Goal: Information Seeking & Learning: Learn about a topic

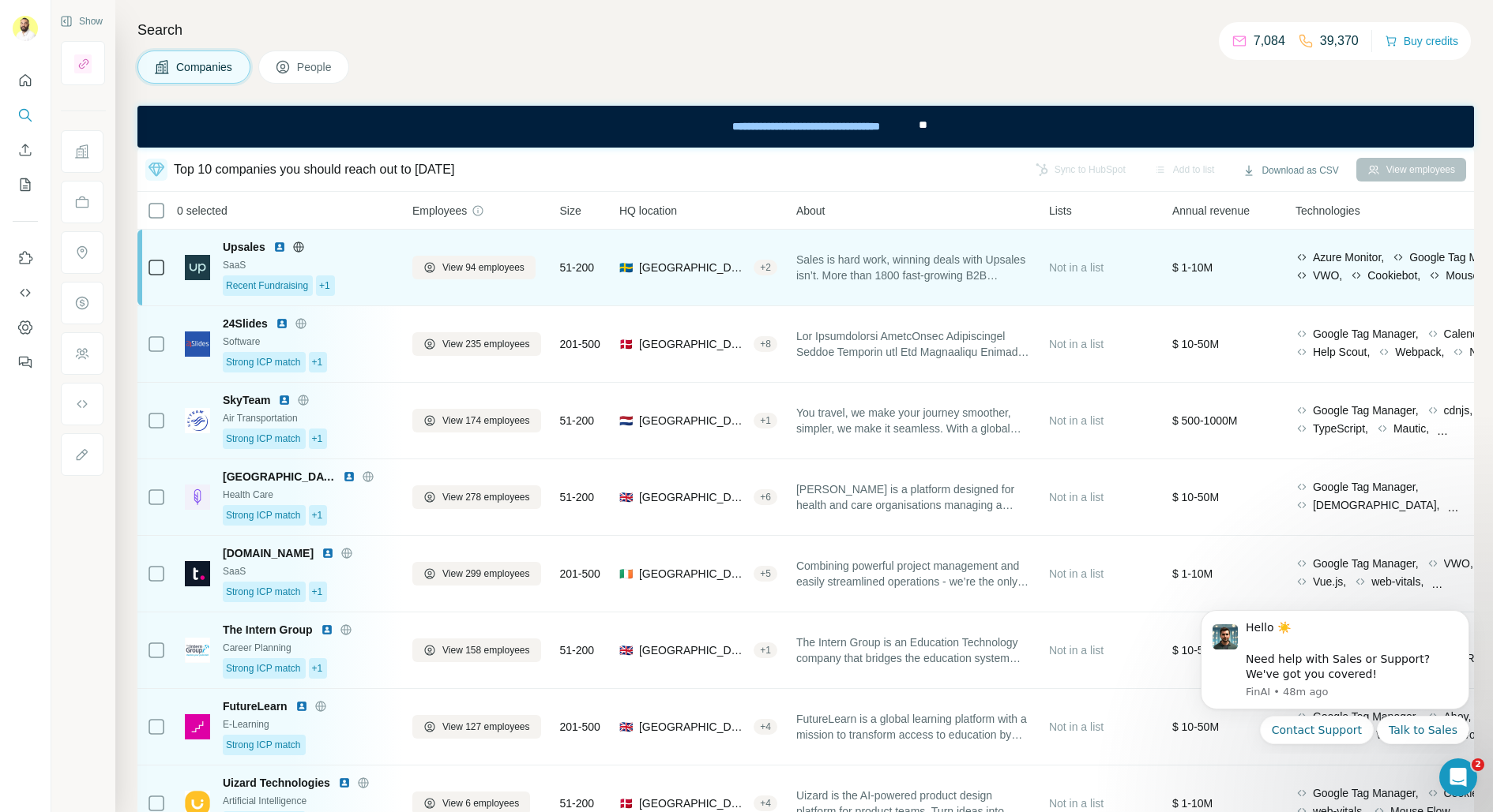
click at [438, 282] on div "View 94 employees" at bounding box center [477, 268] width 129 height 57
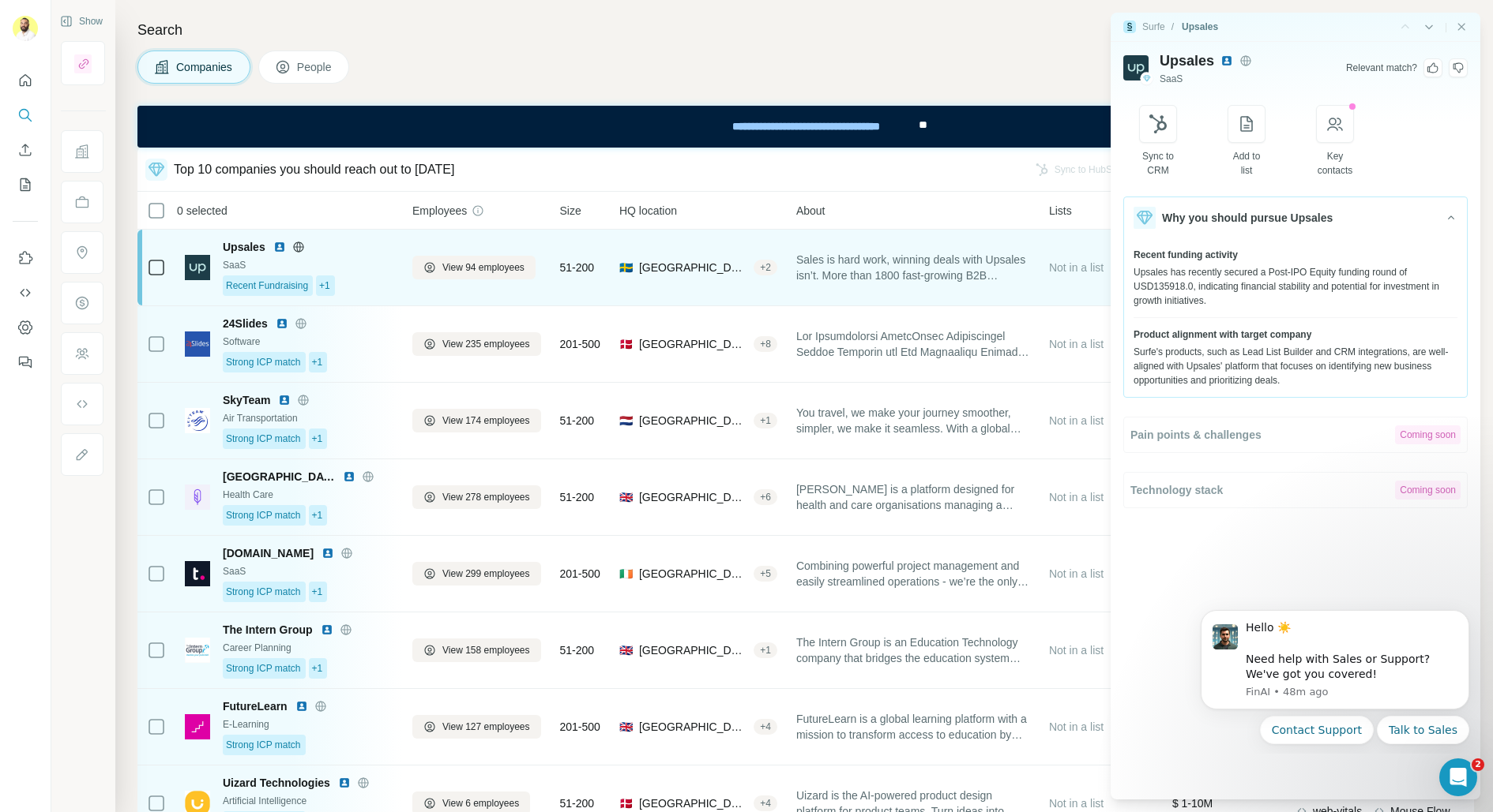
click at [407, 290] on td "View 94 employees" at bounding box center [477, 268] width 148 height 77
click at [460, 288] on div "View 94 employees" at bounding box center [477, 268] width 129 height 57
click at [466, 265] on span "View 94 employees" at bounding box center [484, 268] width 83 height 15
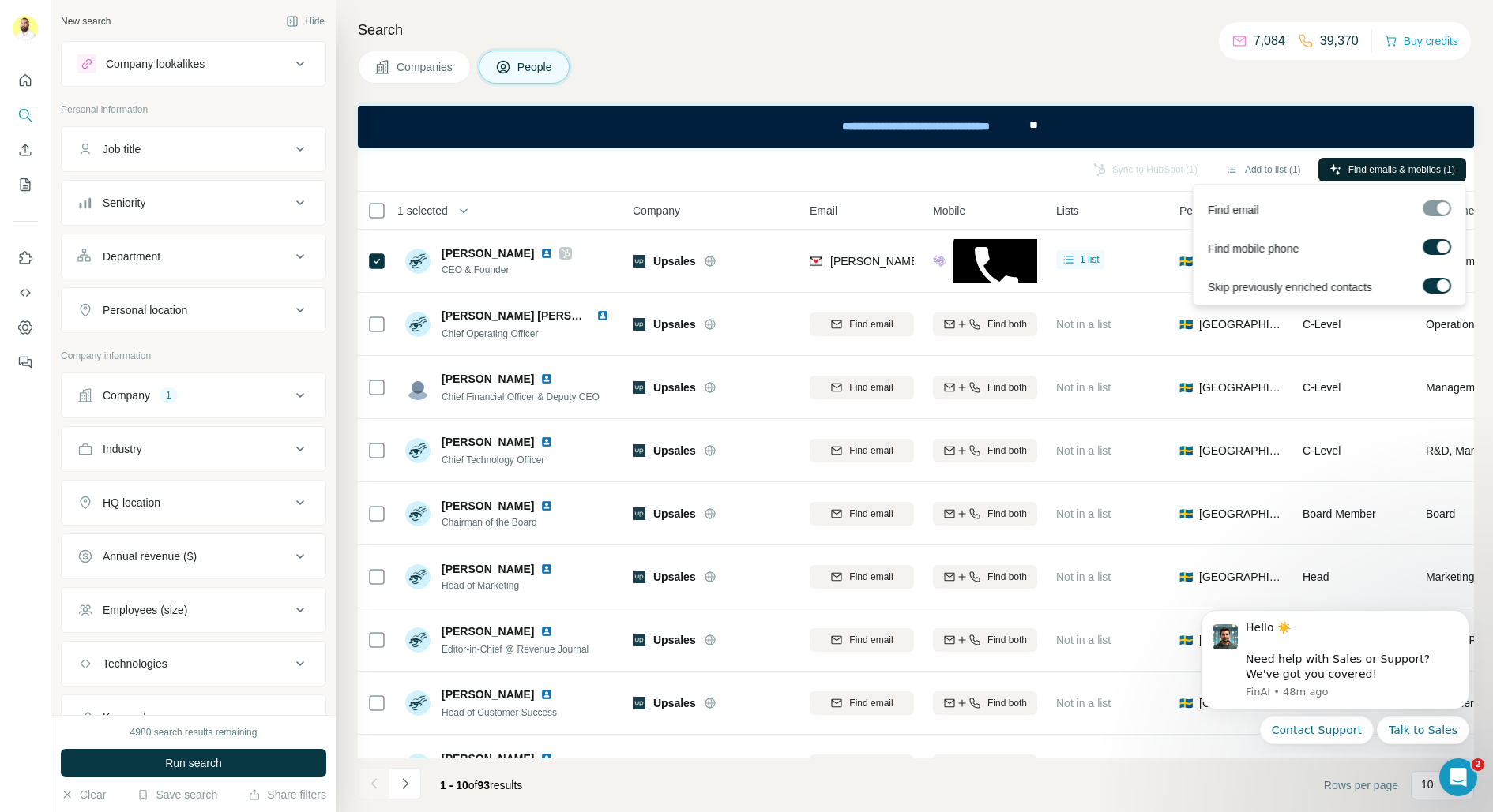
click at [1356, 166] on span "Find emails & mobiles (1)" at bounding box center [1402, 170] width 107 height 15
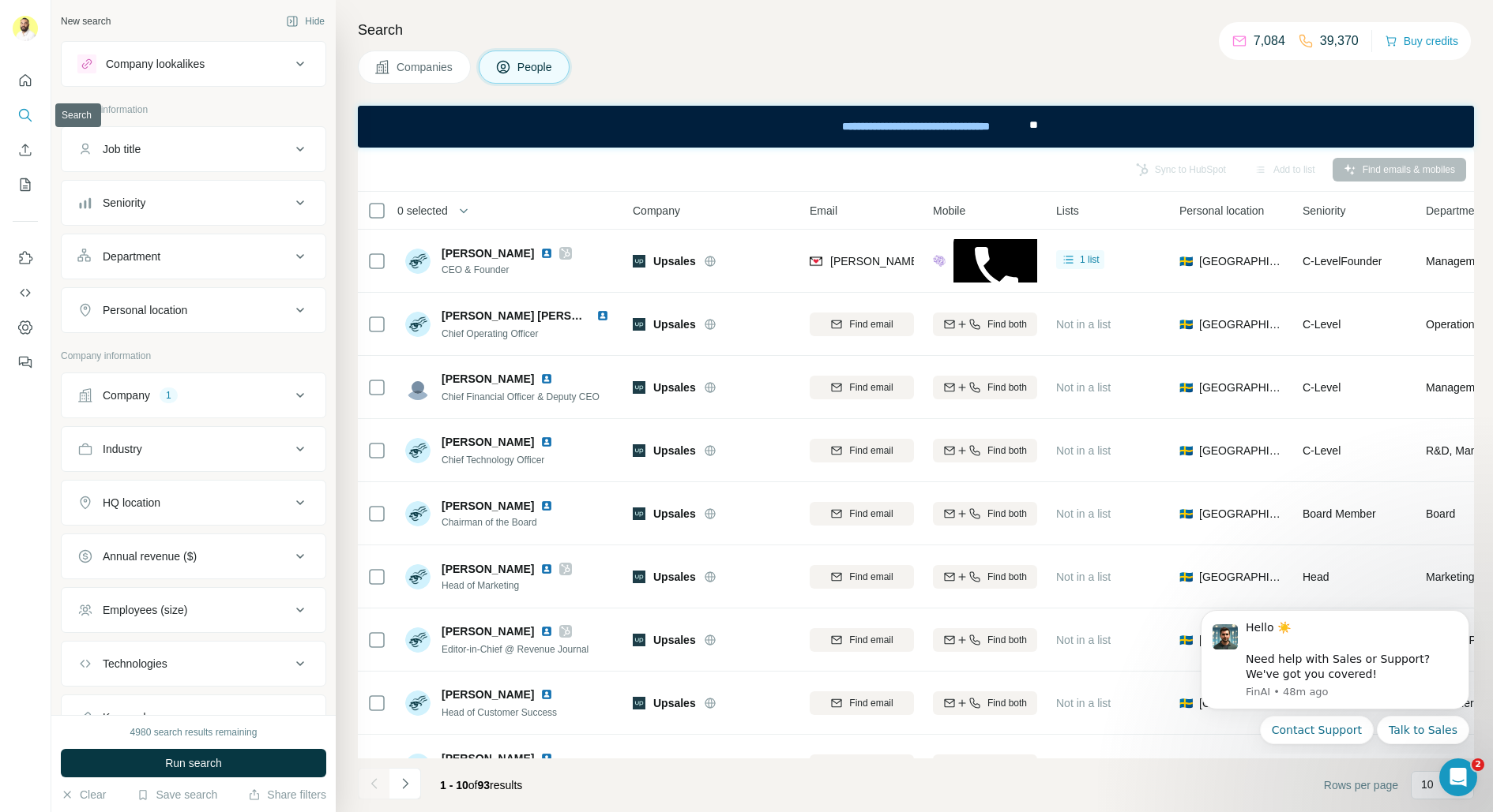
click at [19, 116] on icon "Search" at bounding box center [25, 116] width 16 height 16
click at [439, 61] on span "Companies" at bounding box center [425, 67] width 57 height 16
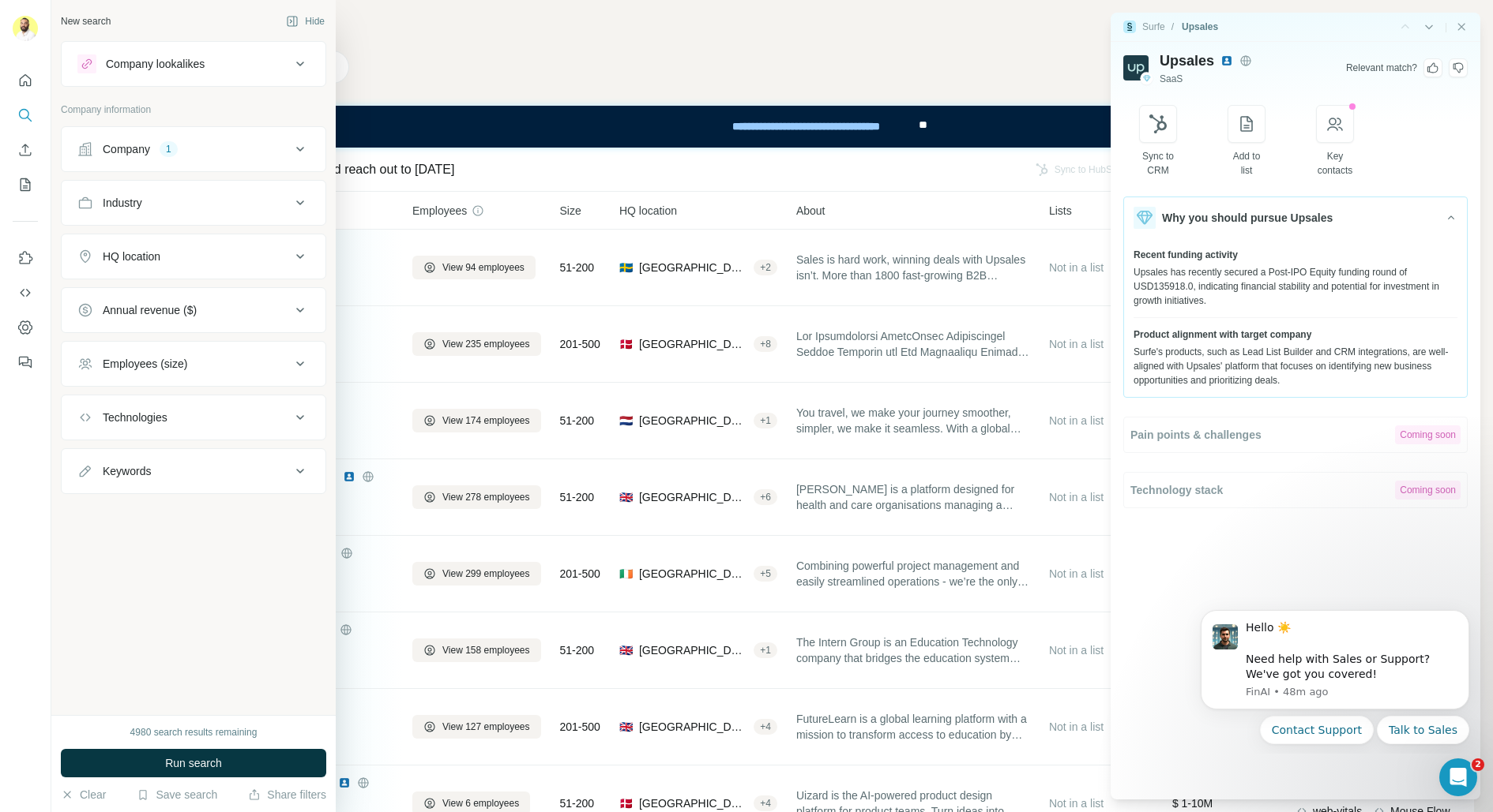
click at [134, 145] on div "Company" at bounding box center [126, 150] width 48 height 16
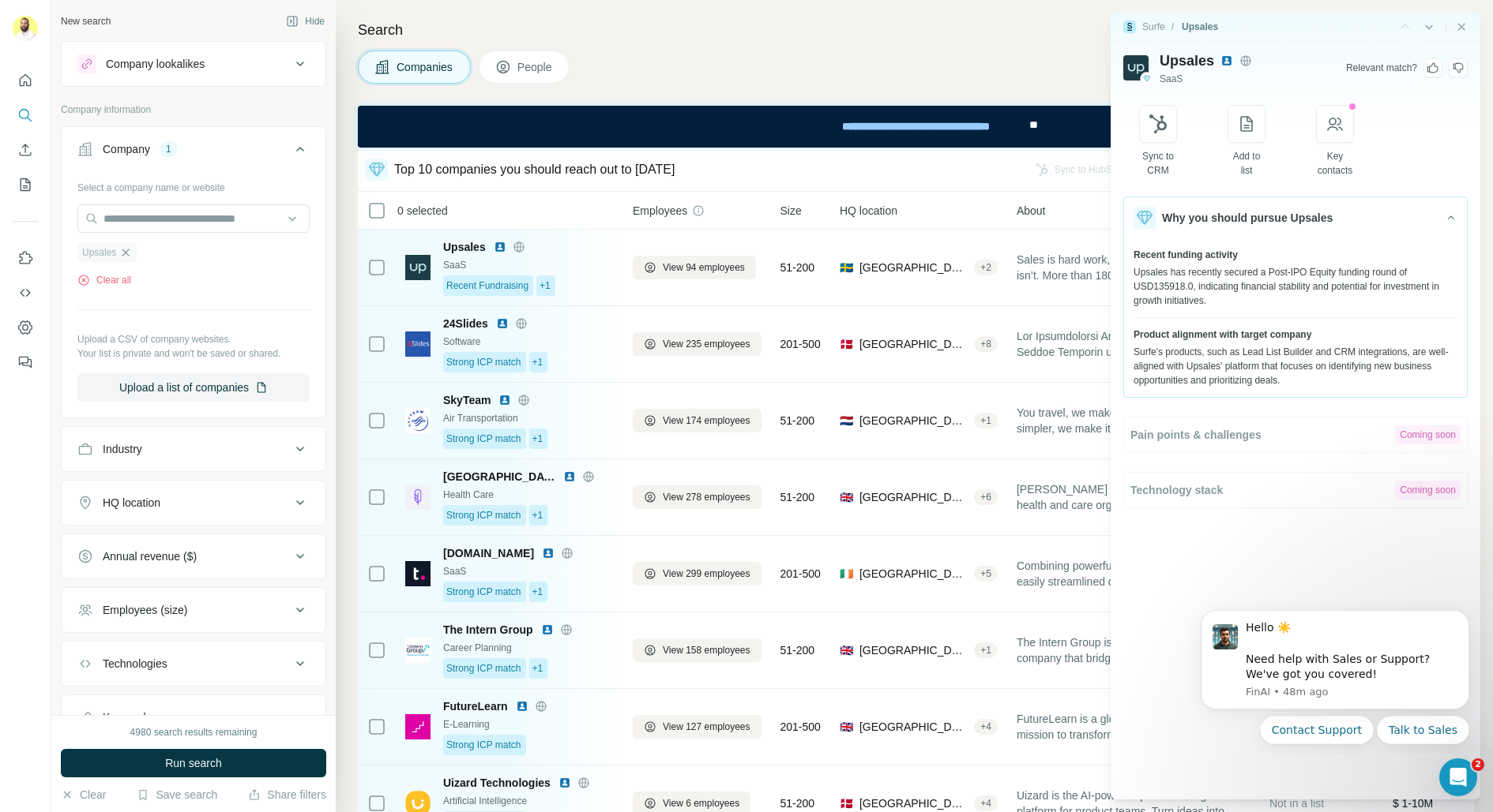
click at [124, 252] on icon "button" at bounding box center [125, 253] width 13 height 13
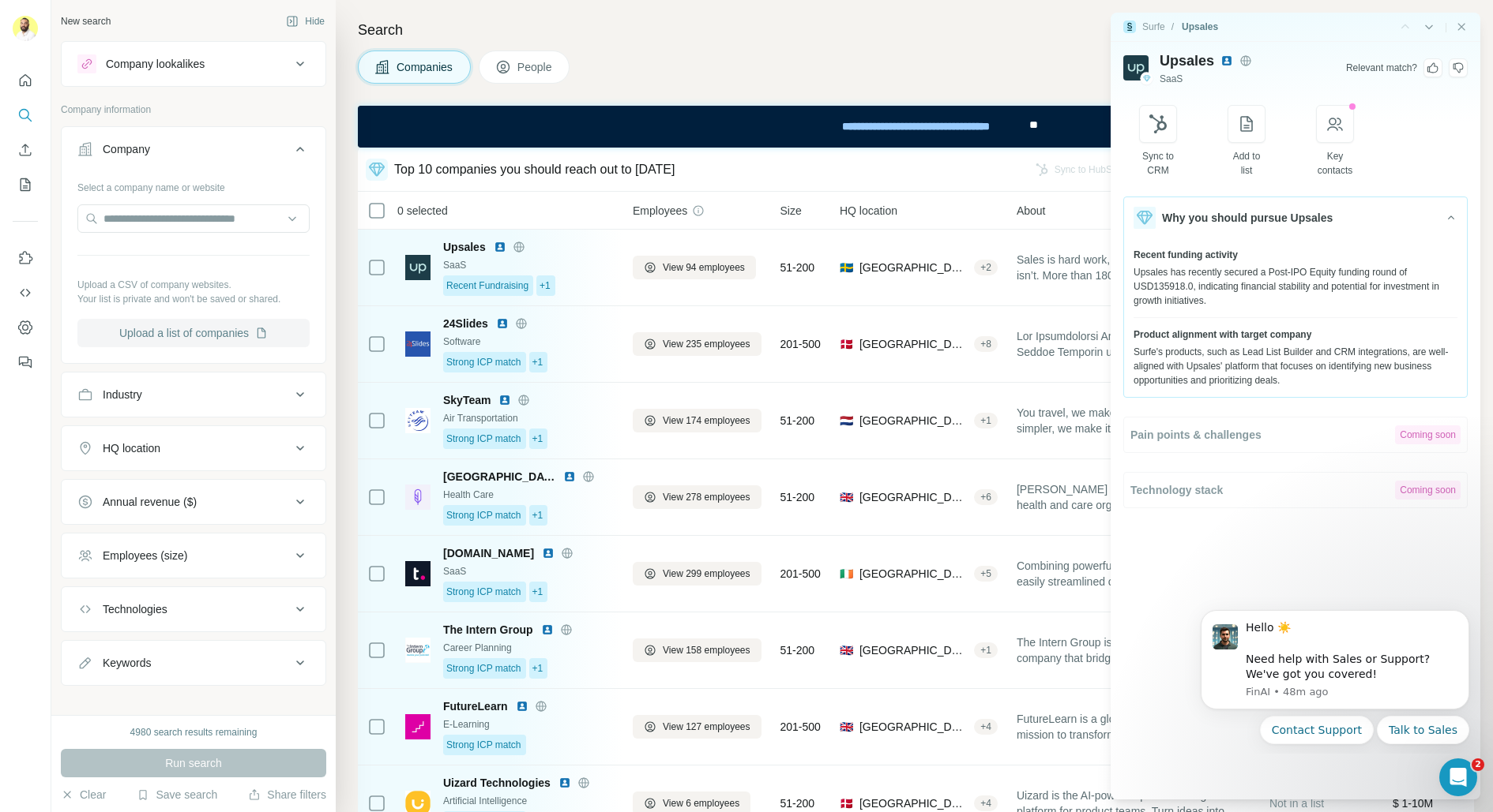
scroll to position [9, 0]
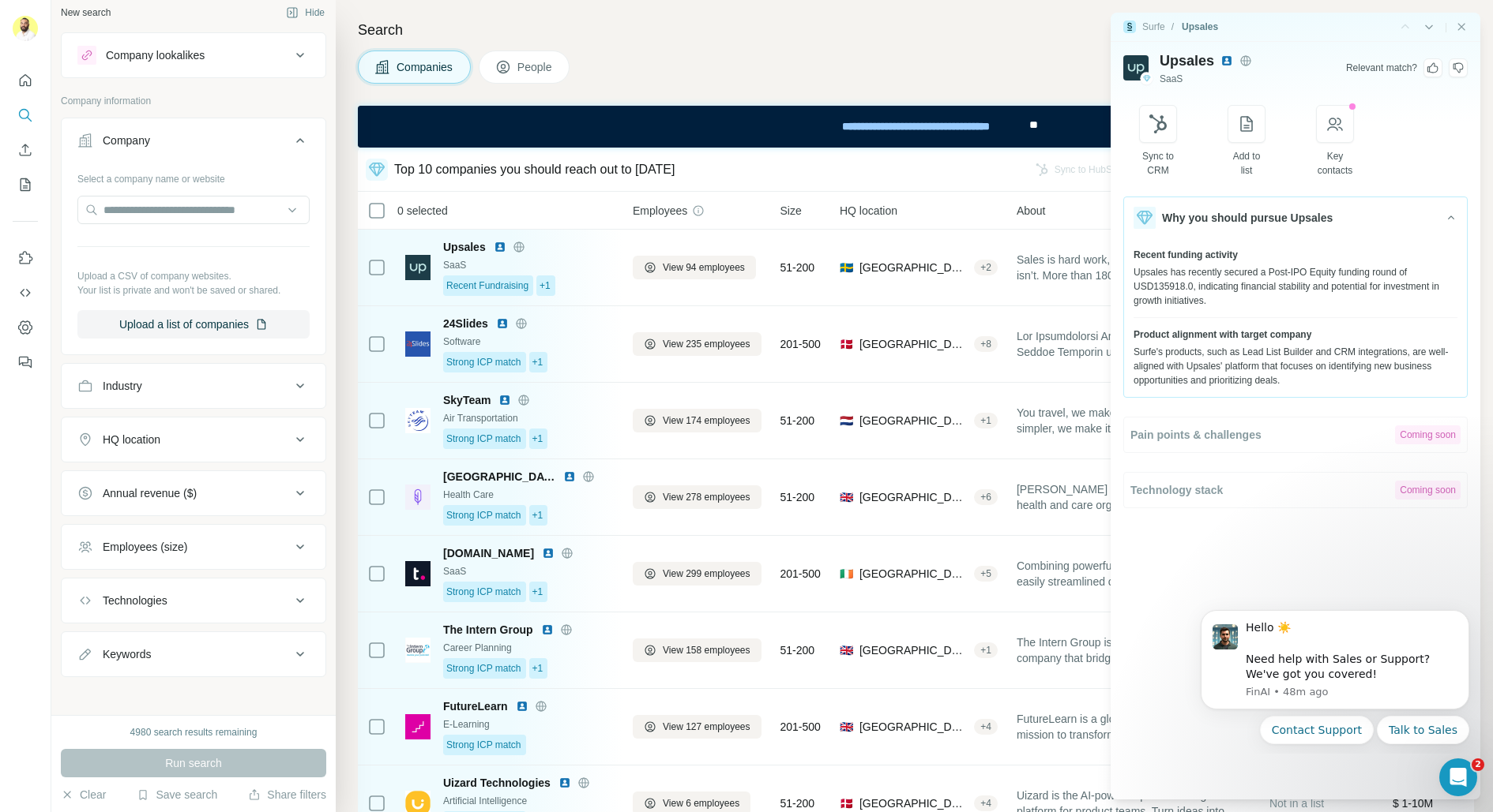
click at [1466, 35] on div "Surfe / Upsales |" at bounding box center [1295, 27] width 370 height 29
click at [1466, 27] on icon "Close side panel" at bounding box center [1461, 27] width 13 height 13
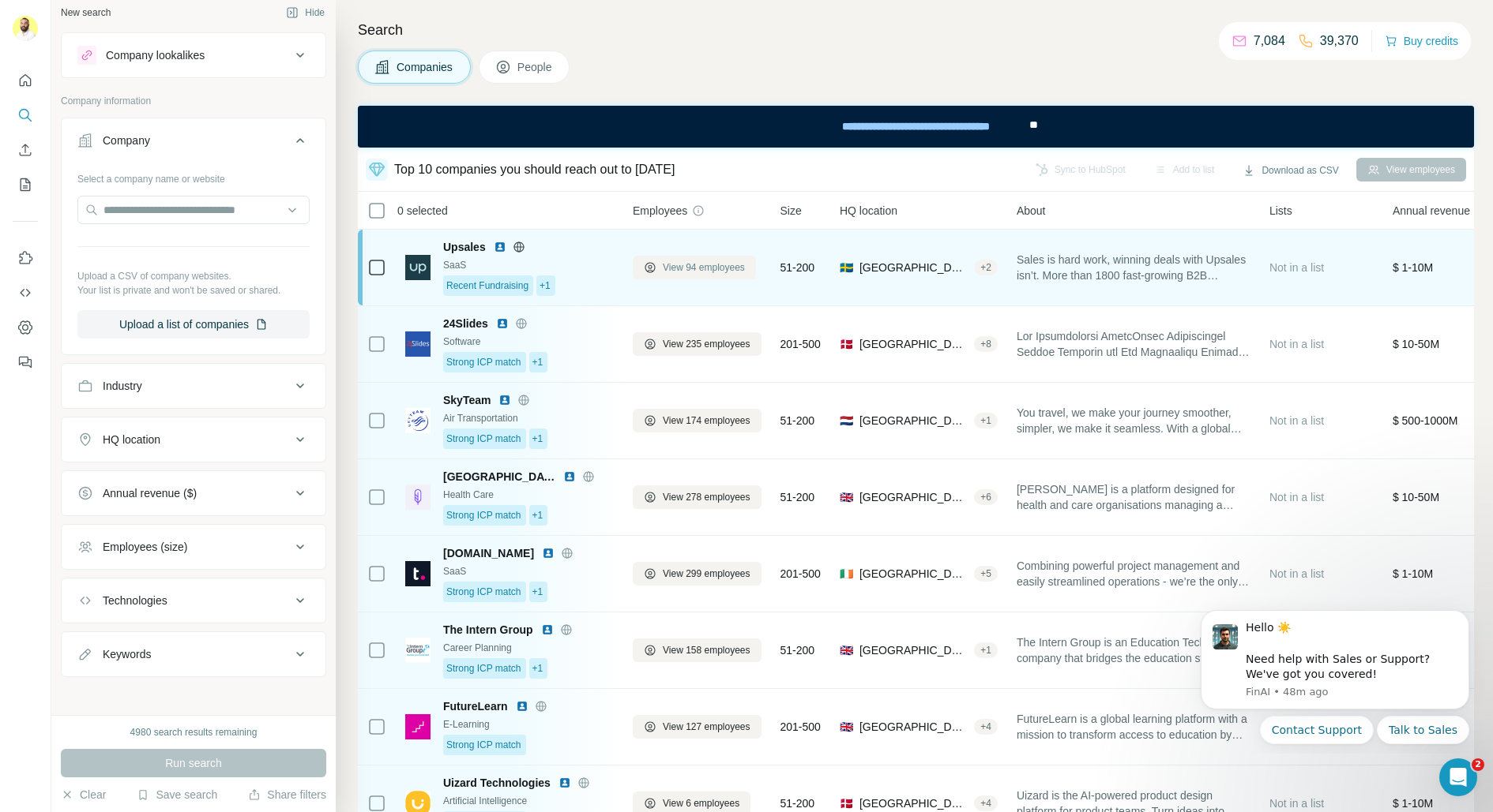
click at [691, 269] on span "View 94 employees" at bounding box center [704, 268] width 83 height 15
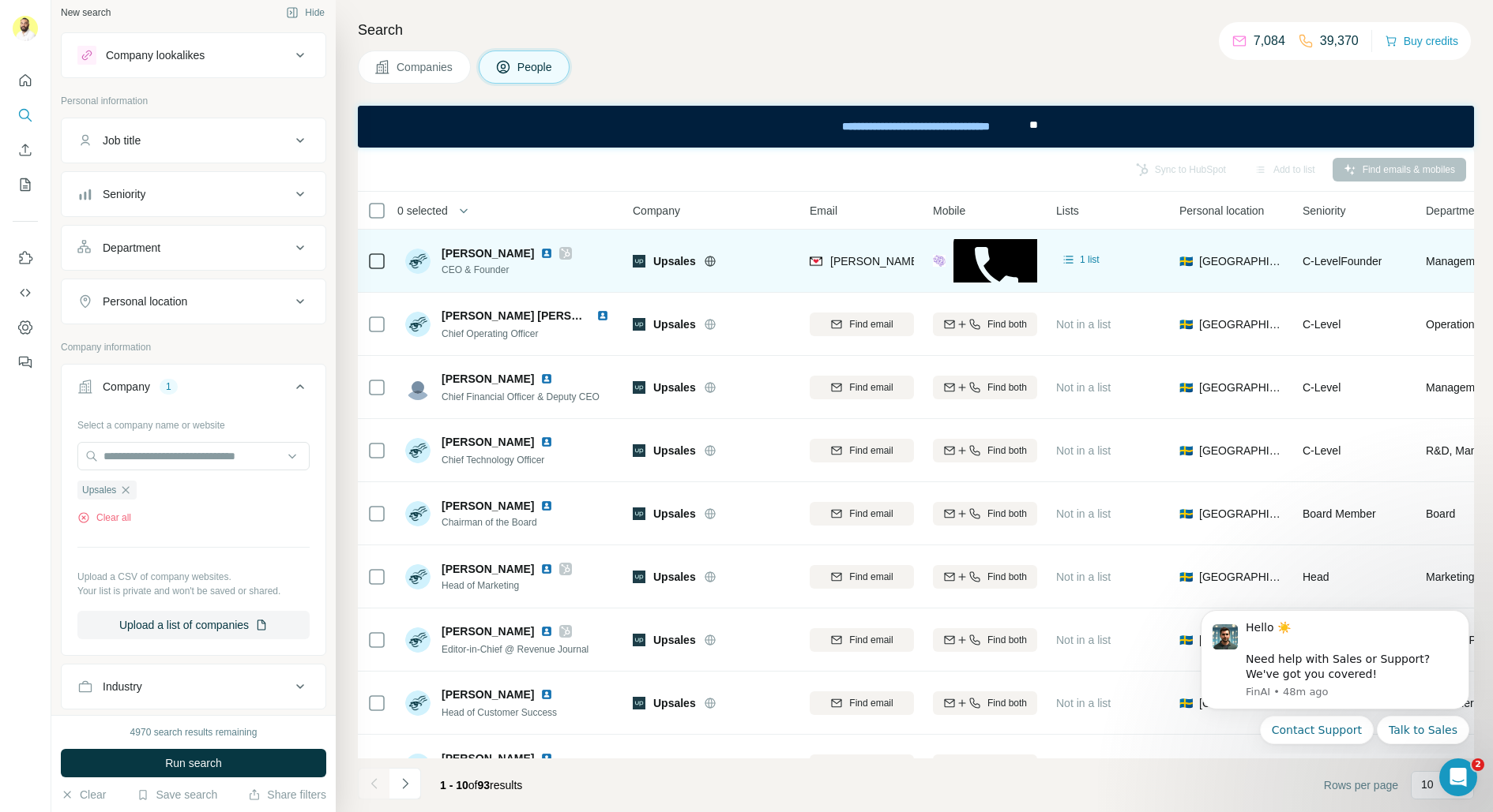
click at [146, 133] on div "Job title" at bounding box center [185, 141] width 214 height 16
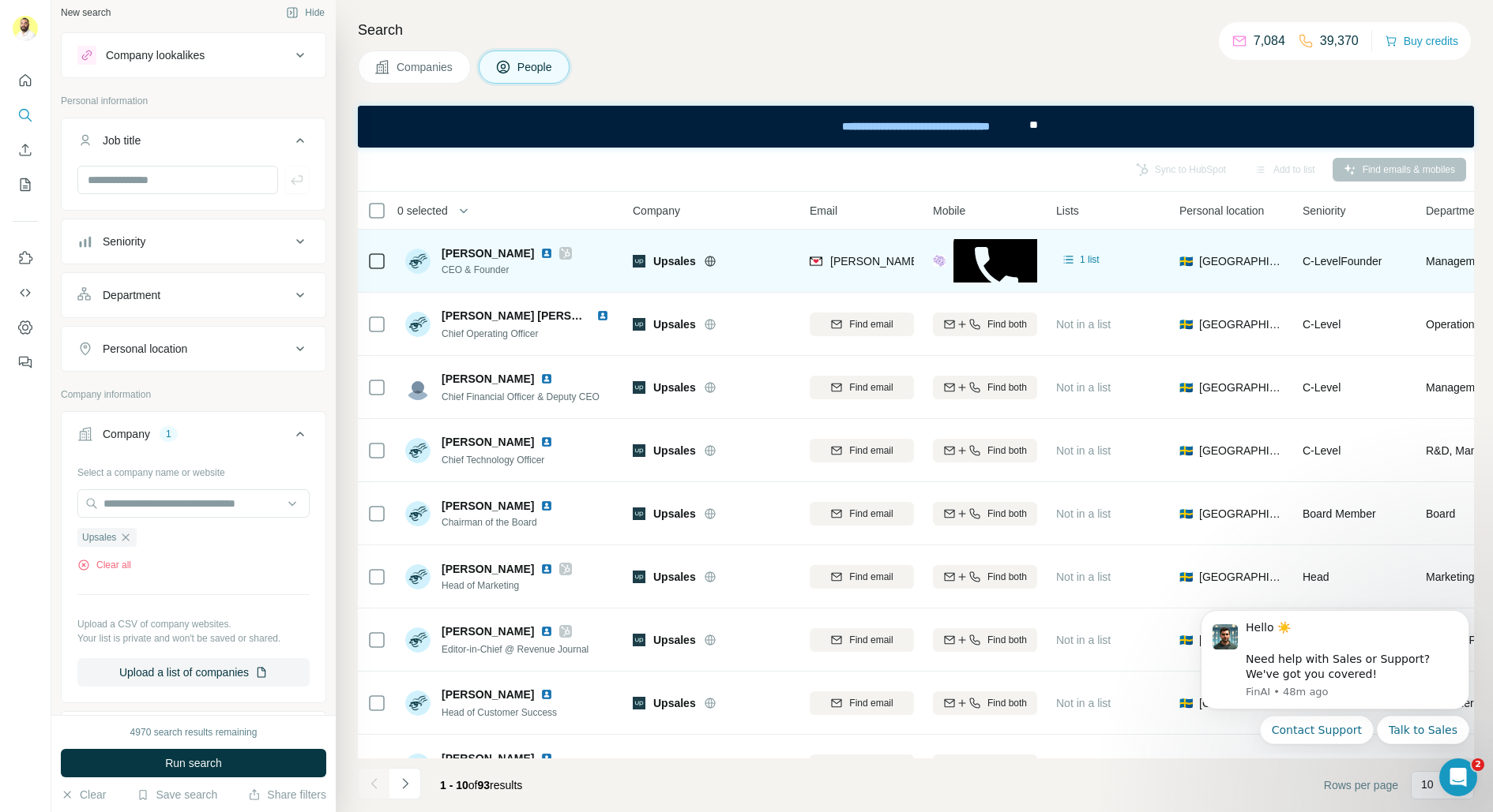
click at [147, 133] on div "Job title" at bounding box center [185, 141] width 214 height 16
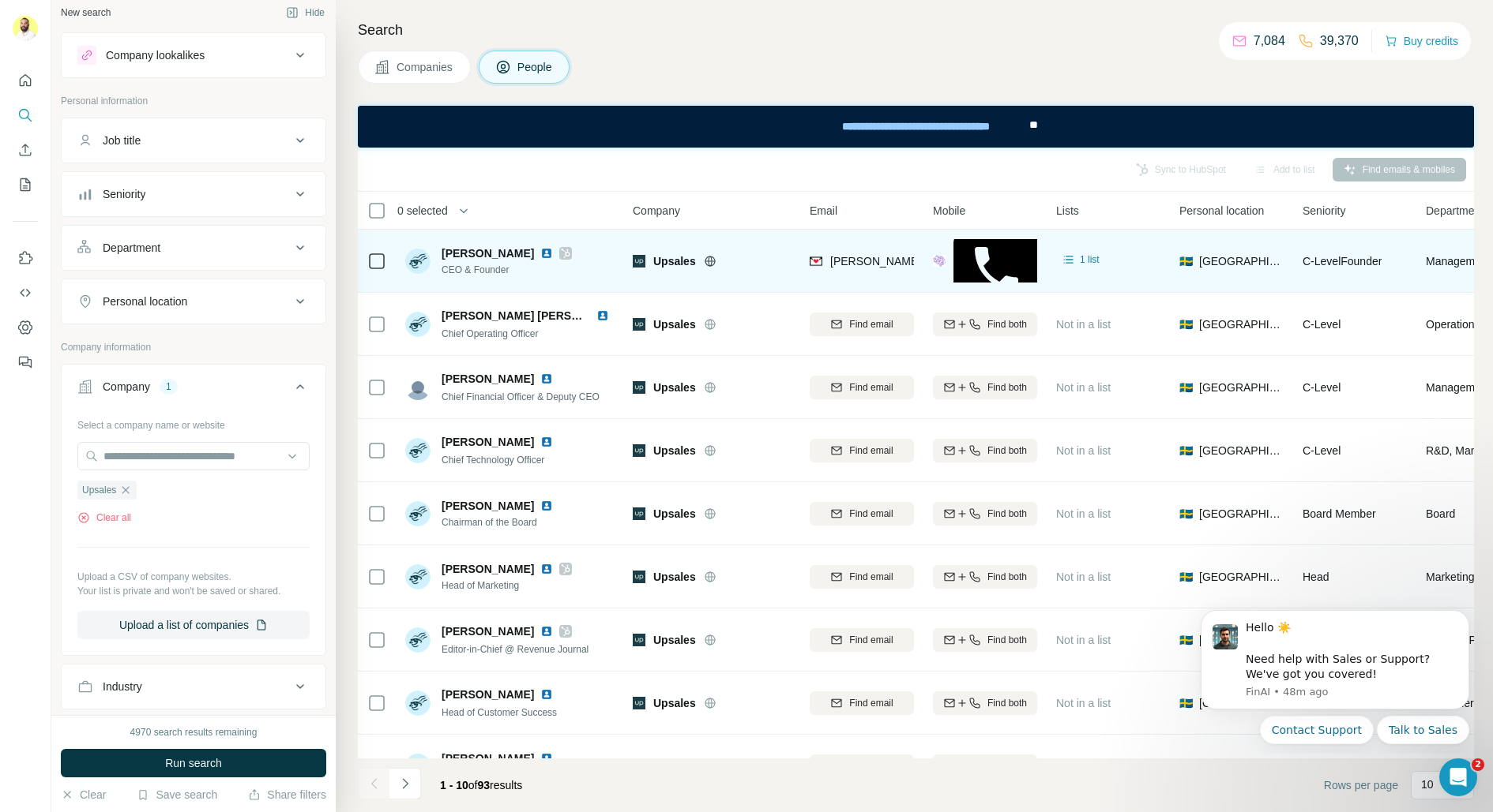
click at [151, 195] on div "Seniority" at bounding box center [185, 194] width 214 height 16
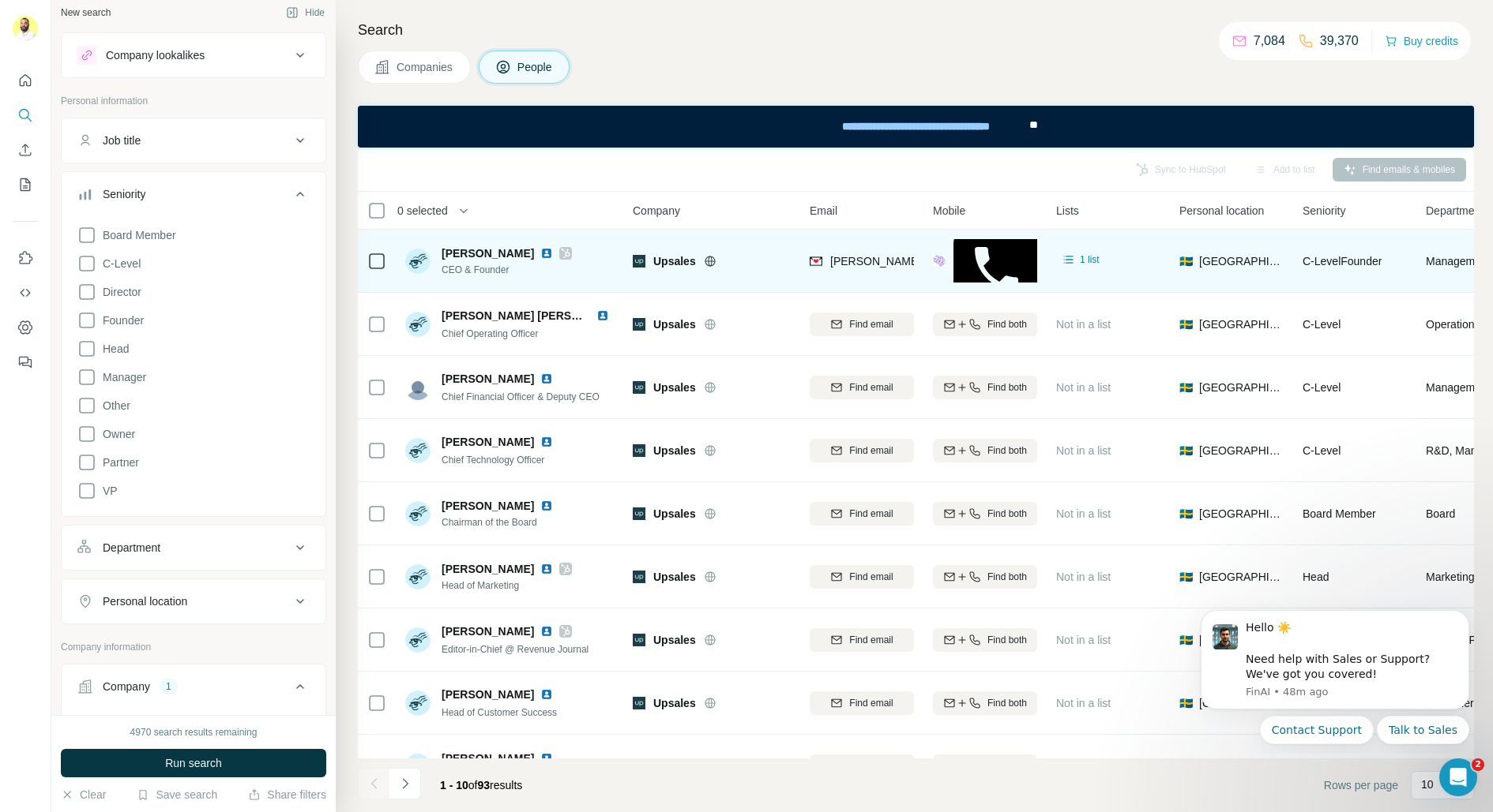
click at [151, 198] on div "Seniority" at bounding box center [185, 194] width 214 height 16
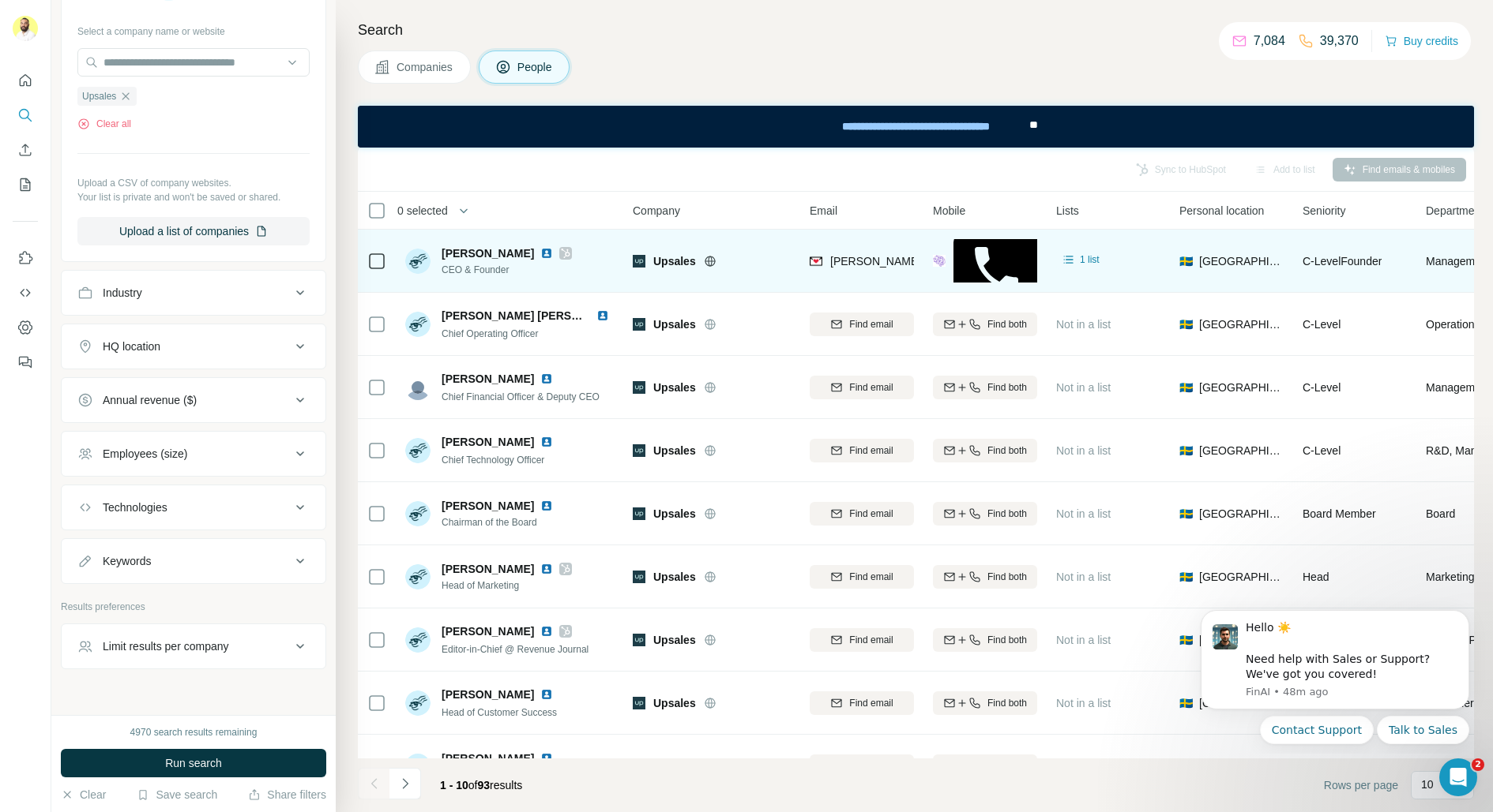
scroll to position [421, 0]
